Goal: Transaction & Acquisition: Download file/media

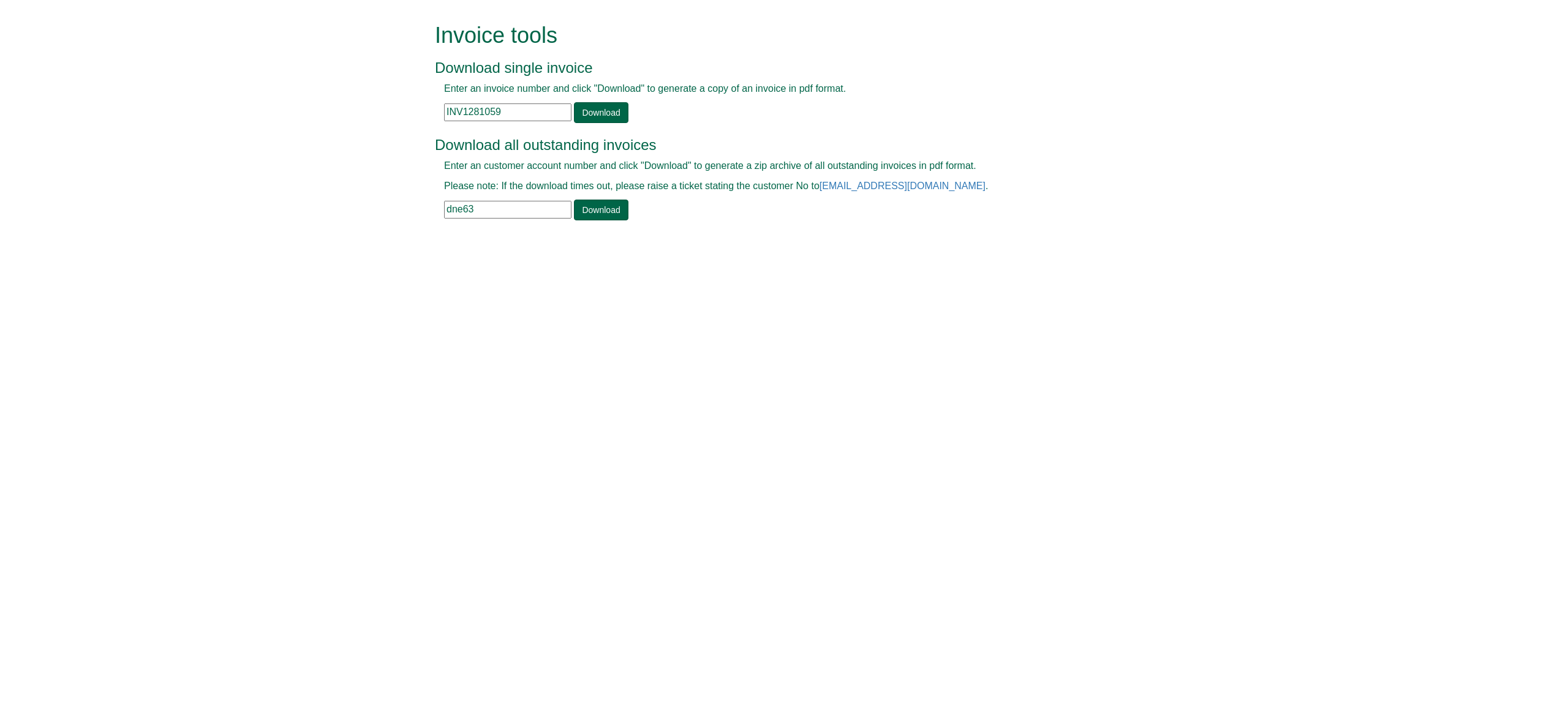
drag, startPoint x: 504, startPoint y: 111, endPoint x: 388, endPoint y: 114, distance: 116.0
click at [388, 114] on form "Invoice tools Download single invoice Enter an invoice number and click "Downlo…" at bounding box center [784, 123] width 1568 height 246
click at [598, 102] on link "Download" at bounding box center [601, 113] width 54 height 21
click at [598, 110] on link "Download" at bounding box center [601, 113] width 54 height 21
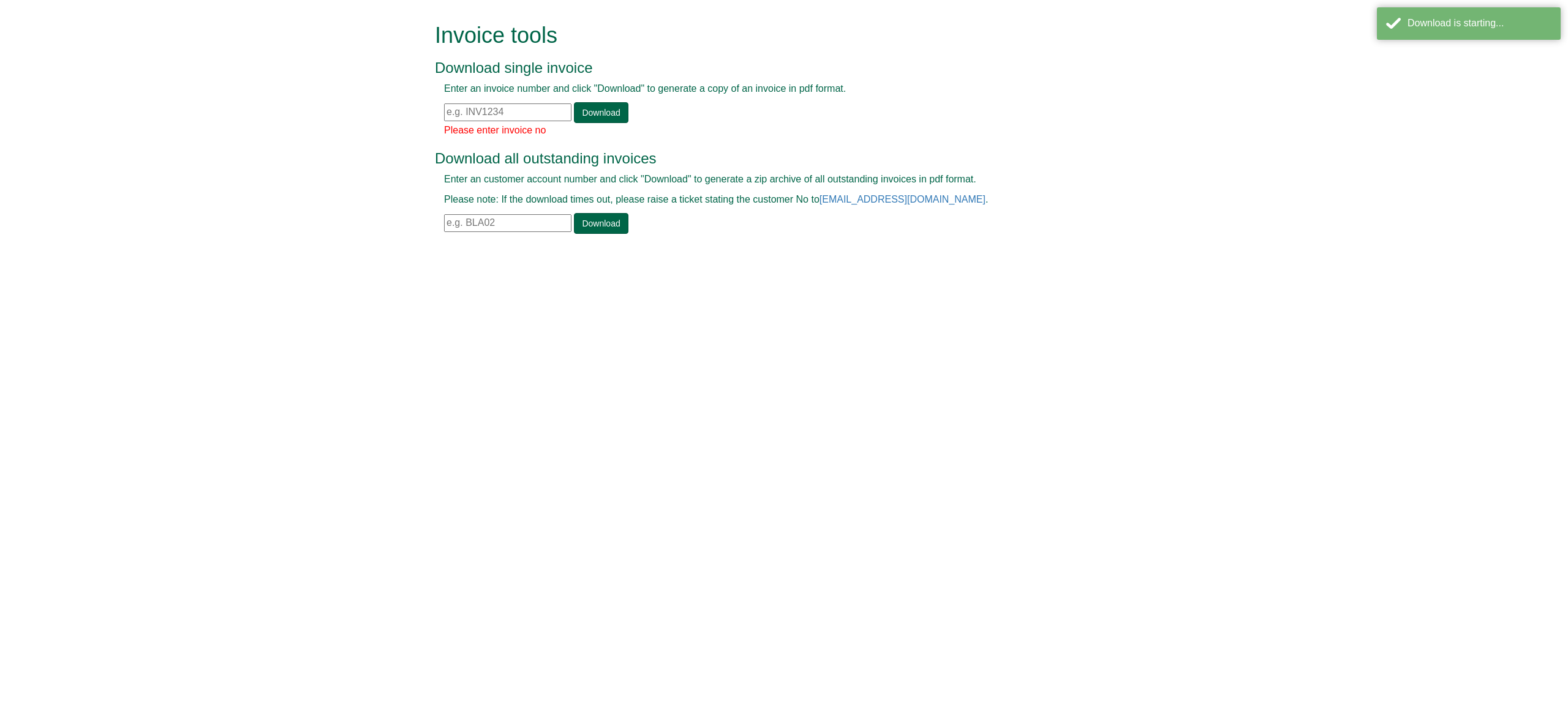
drag, startPoint x: 513, startPoint y: 113, endPoint x: 422, endPoint y: 109, distance: 91.1
click at [422, 109] on form "Invoice tools Download single invoice Enter an invoice number and click "Downlo…" at bounding box center [784, 129] width 1568 height 259
paste input "INV1281059"
type input "INV1281059"
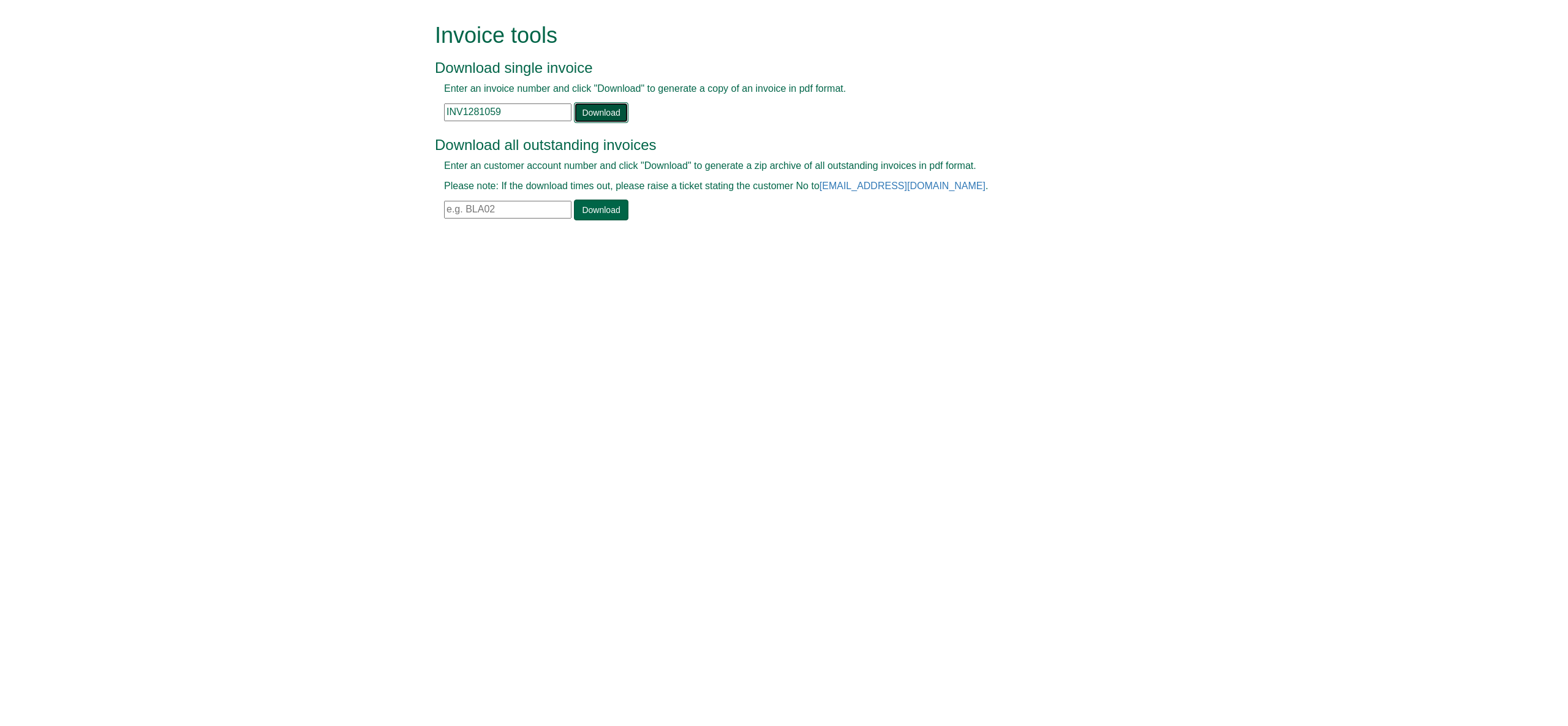
click at [603, 107] on link "Download" at bounding box center [601, 113] width 54 height 21
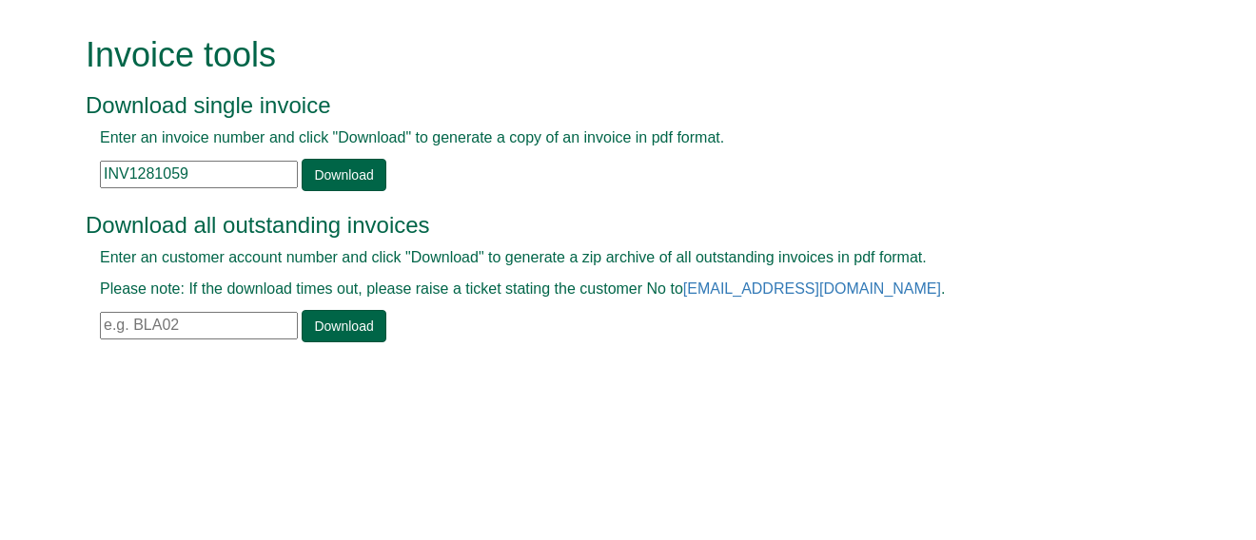
click at [575, 382] on html "Invoice tools Download single invoice Enter an invoice number and click "Downlo…" at bounding box center [628, 191] width 1256 height 382
